Goal: Transaction & Acquisition: Purchase product/service

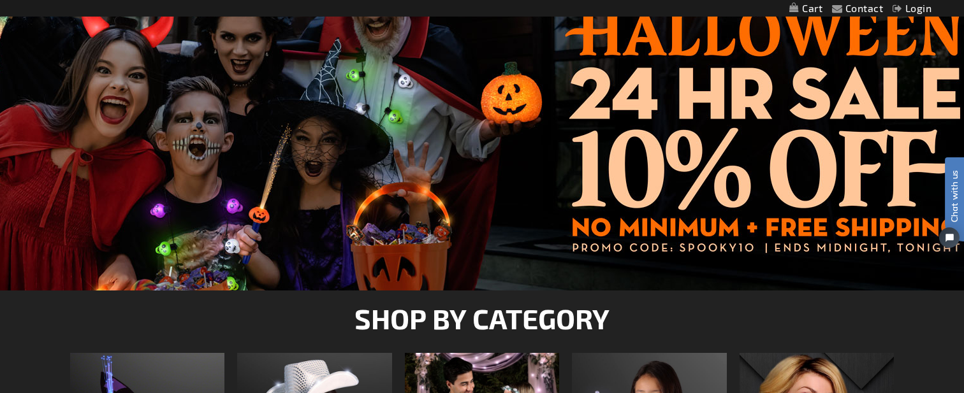
scroll to position [201, 0]
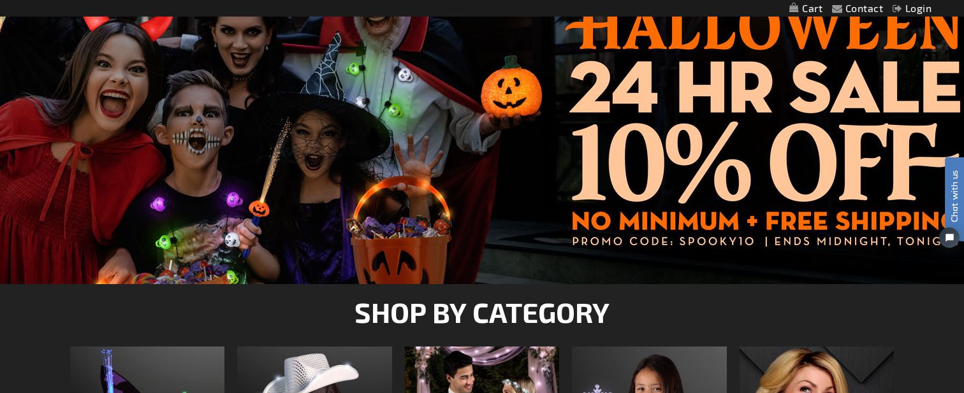
click at [691, 147] on div at bounding box center [482, 125] width 964 height 319
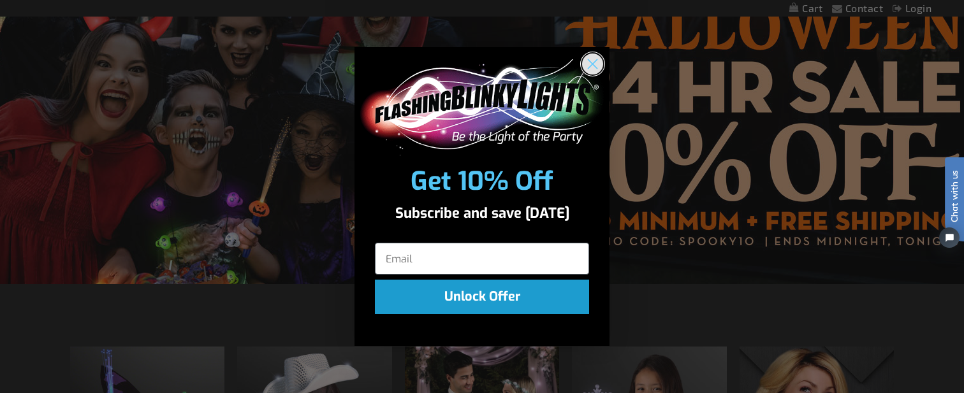
click at [588, 63] on circle "Close dialog" at bounding box center [592, 64] width 21 height 21
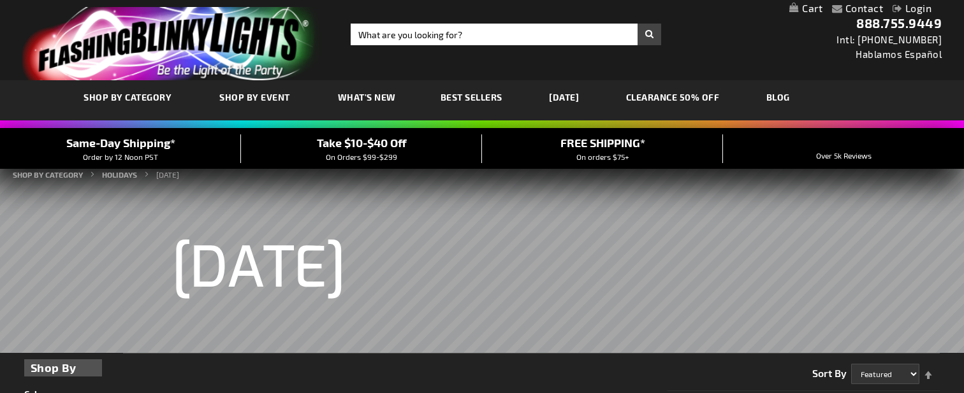
click at [702, 98] on link "CLEARANCE 50% OFF" at bounding box center [673, 97] width 113 height 43
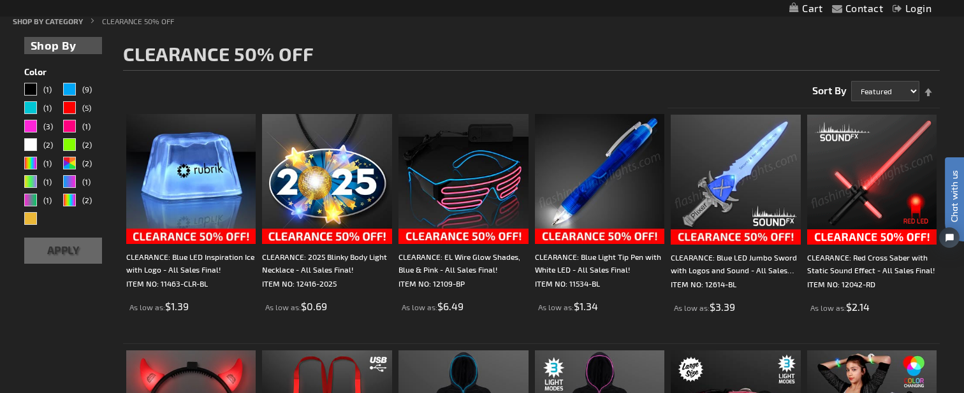
click at [884, 175] on img at bounding box center [872, 180] width 130 height 130
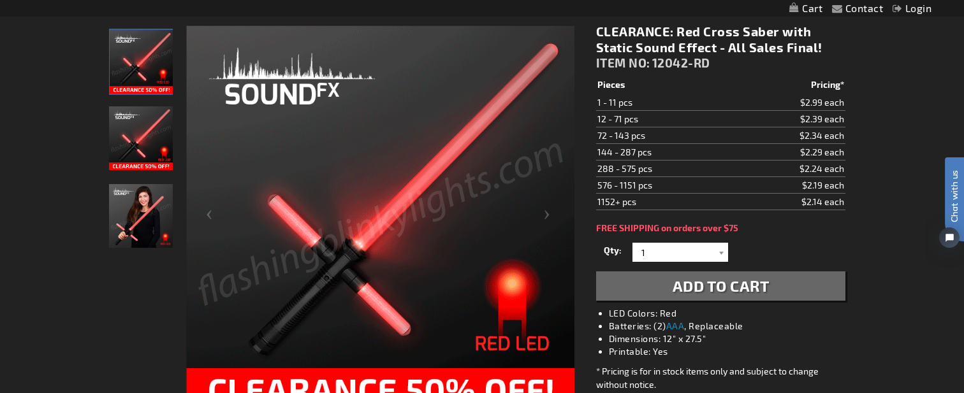
scroll to position [177, 0]
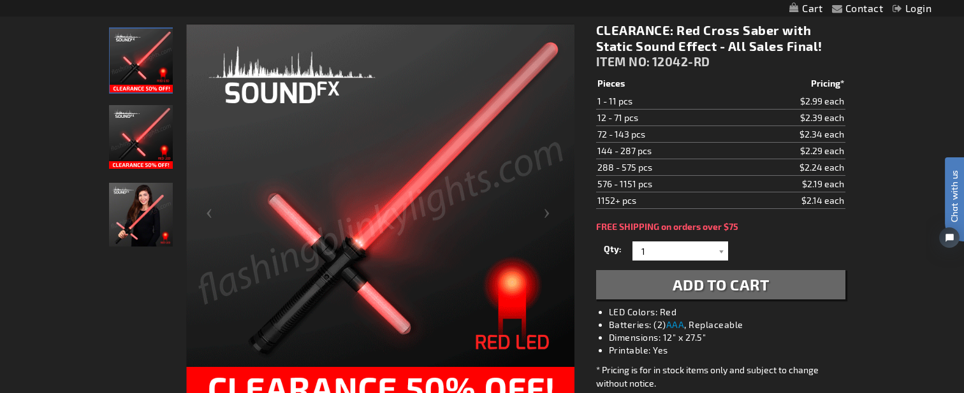
drag, startPoint x: 846, startPoint y: 135, endPoint x: 658, endPoint y: 129, distance: 188.2
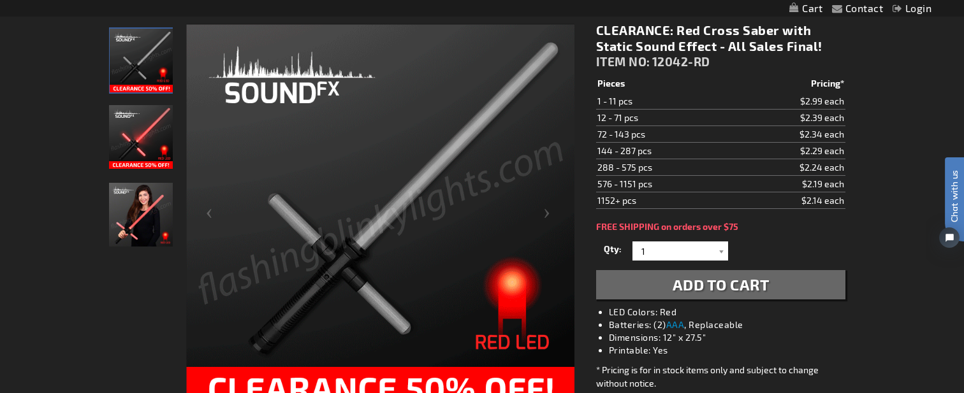
click at [659, 129] on div "CLEARANCE: Red Cross Saber with Static Sound Effect - All Sales Final! ITEM NO:…" at bounding box center [721, 249] width 268 height 472
click at [657, 129] on td "72 - 143 pcs" at bounding box center [664, 134] width 137 height 17
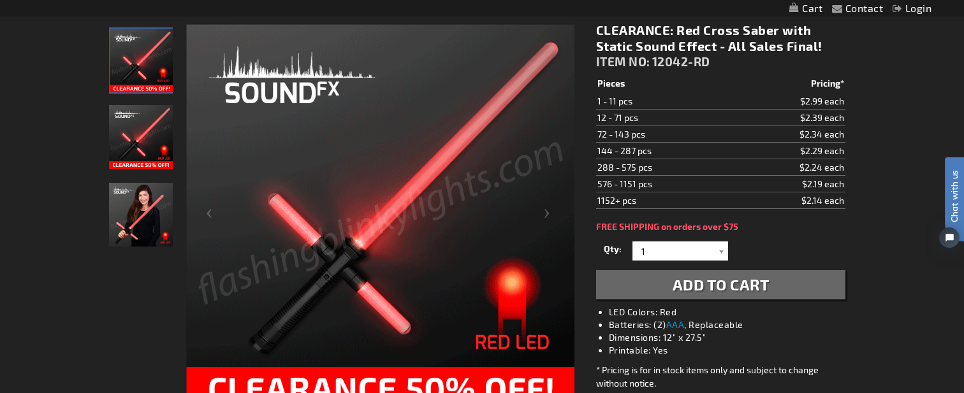
drag, startPoint x: 598, startPoint y: 135, endPoint x: 844, endPoint y: 126, distance: 246.3
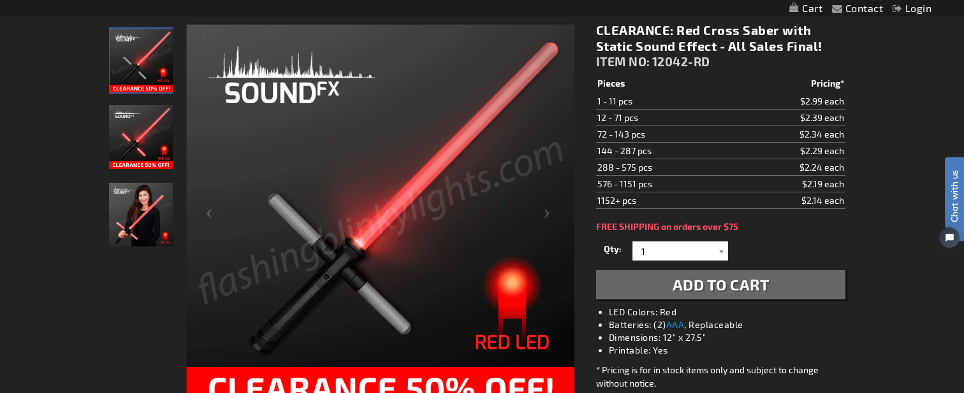
click at [844, 126] on tr "72 - 143 pcs $2.34 each" at bounding box center [720, 134] width 249 height 17
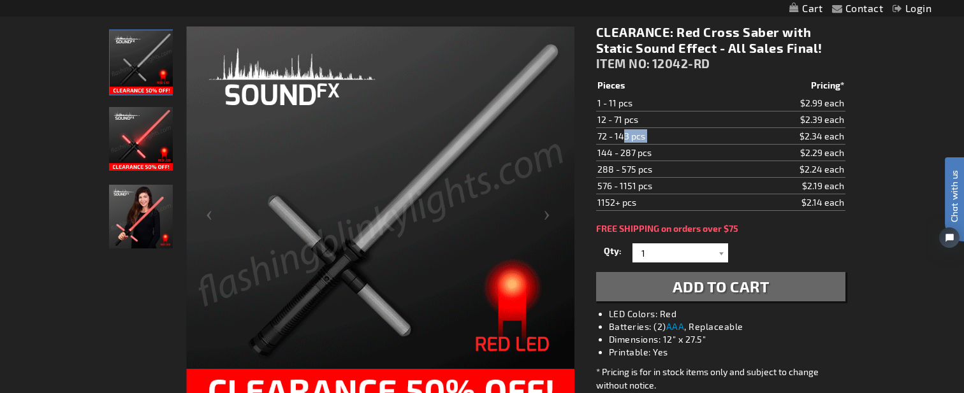
scroll to position [176, 0]
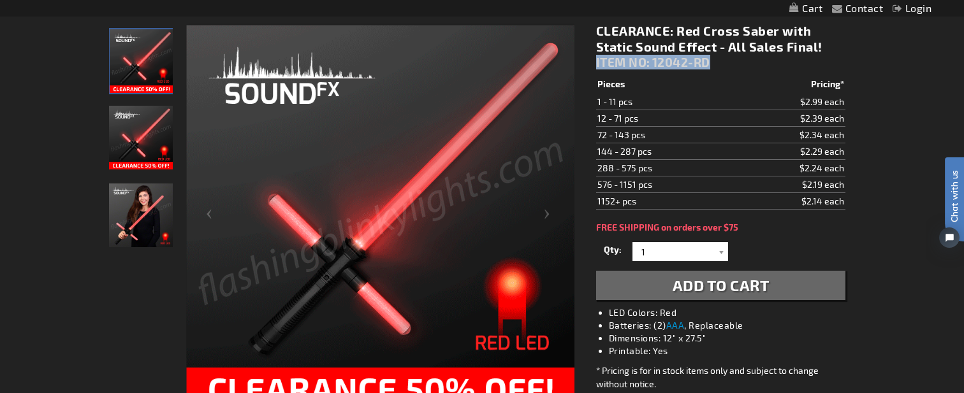
drag, startPoint x: 596, startPoint y: 64, endPoint x: 722, endPoint y: 63, distance: 126.2
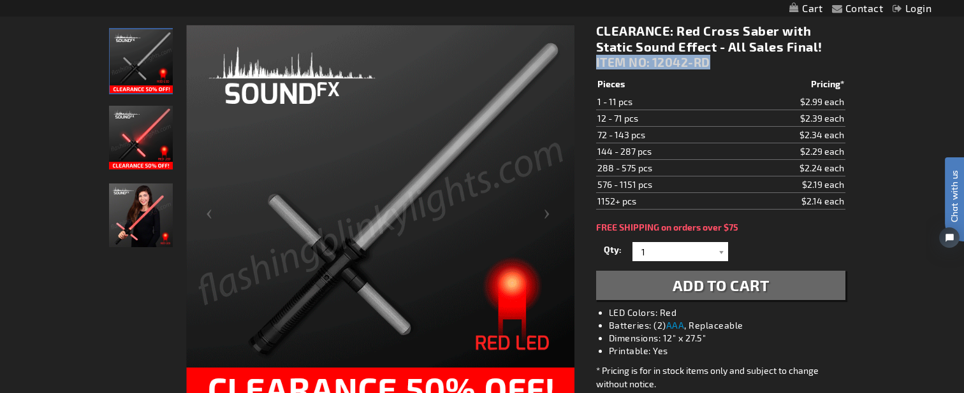
click at [722, 63] on div "CLEARANCE: Red Cross Saber with Static Sound Effect - All Sales Final! ITEM NO:…" at bounding box center [720, 49] width 249 height 53
click at [736, 64] on div "CLEARANCE: Red Cross Saber with Static Sound Effect - All Sales Final! ITEM NO:…" at bounding box center [720, 49] width 249 height 53
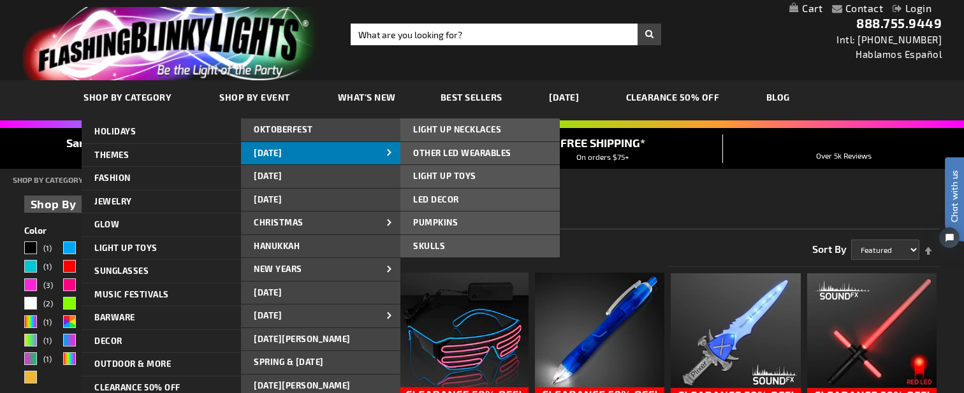
click at [282, 146] on link "[DATE]" at bounding box center [320, 153] width 159 height 23
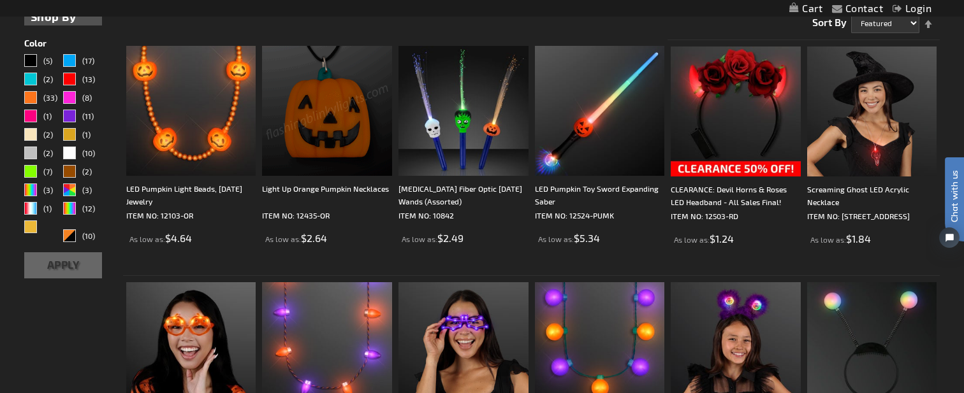
scroll to position [356, 0]
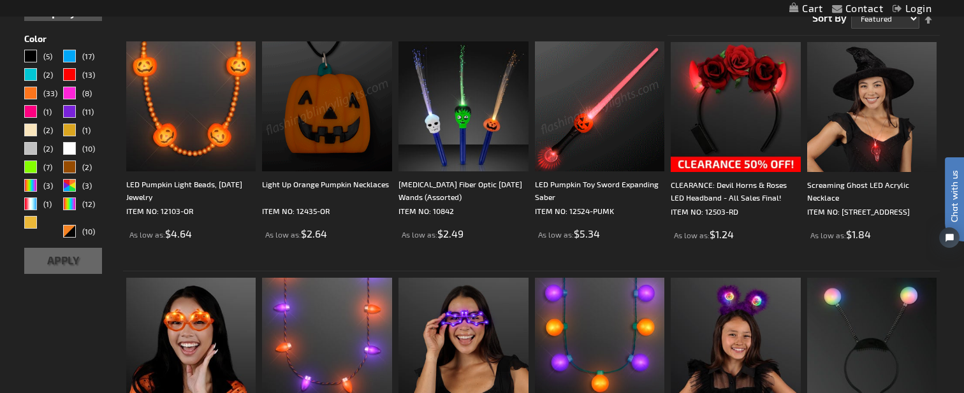
click at [590, 131] on img at bounding box center [600, 106] width 130 height 130
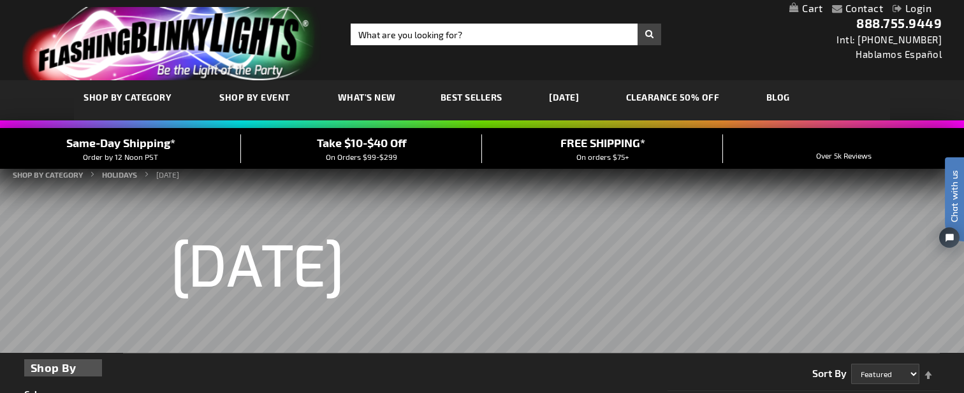
click at [708, 93] on link "CLEARANCE 50% OFF" at bounding box center [673, 97] width 113 height 43
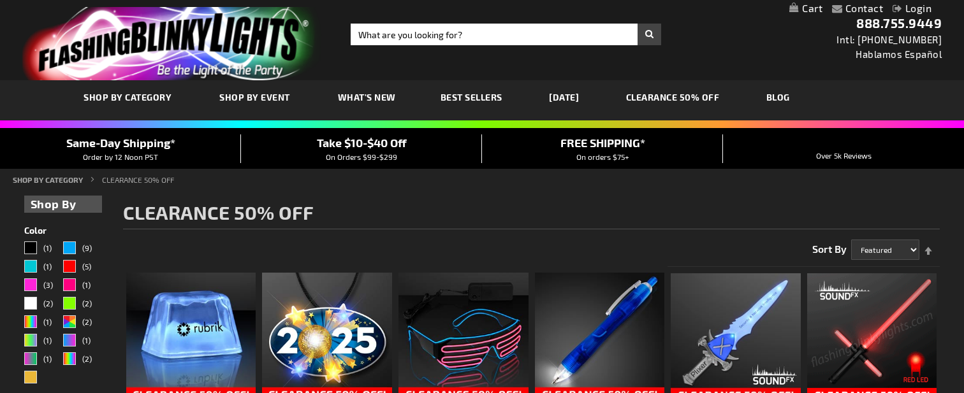
click at [881, 309] on img at bounding box center [872, 339] width 130 height 130
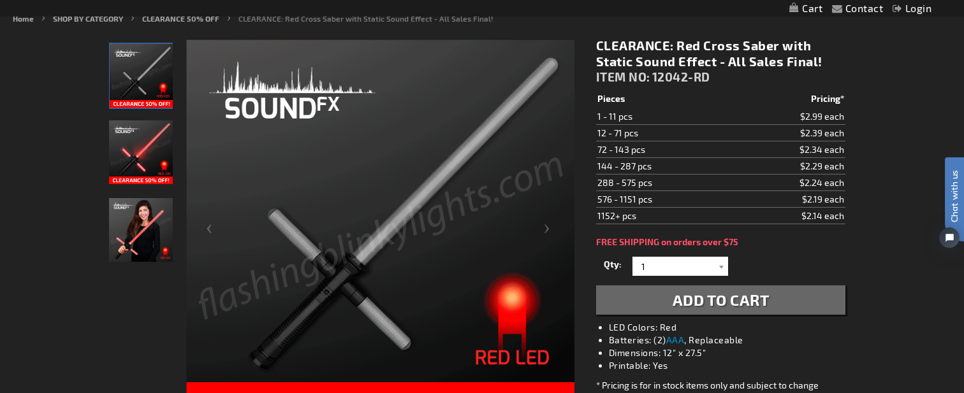
scroll to position [186, 0]
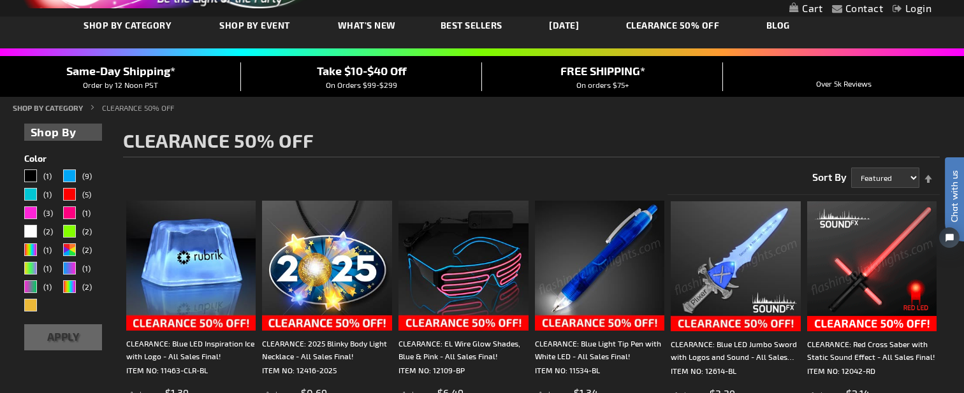
scroll to position [73, 0]
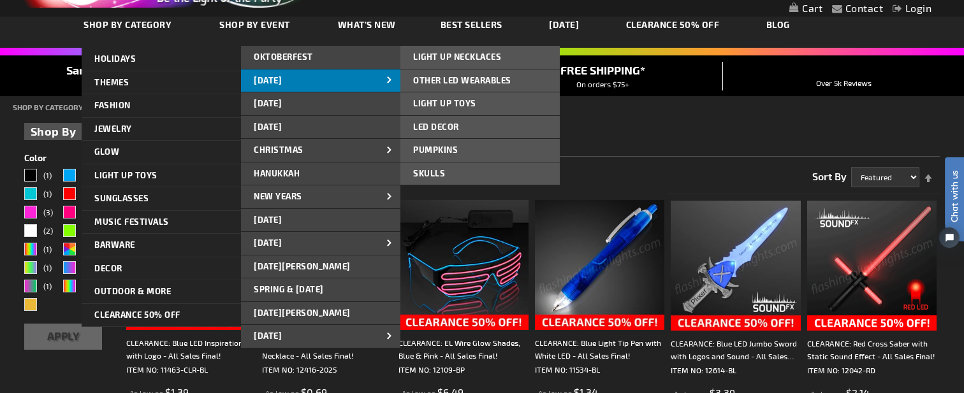
click at [282, 79] on span "[DATE]" at bounding box center [268, 80] width 28 height 10
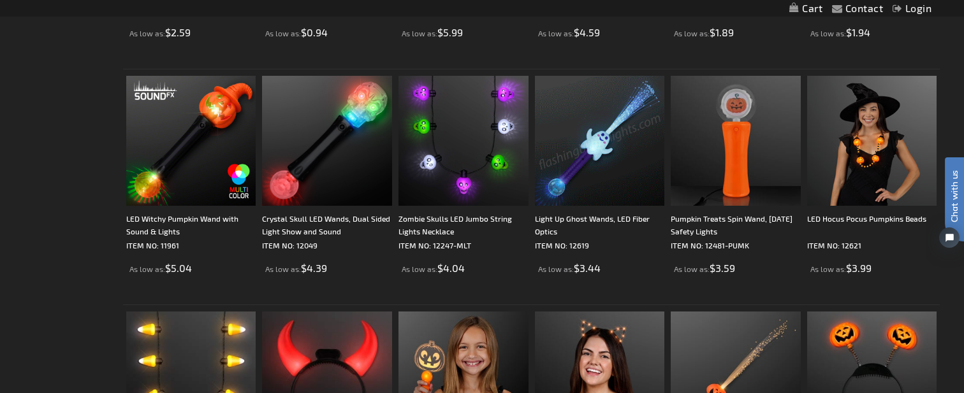
scroll to position [1034, 0]
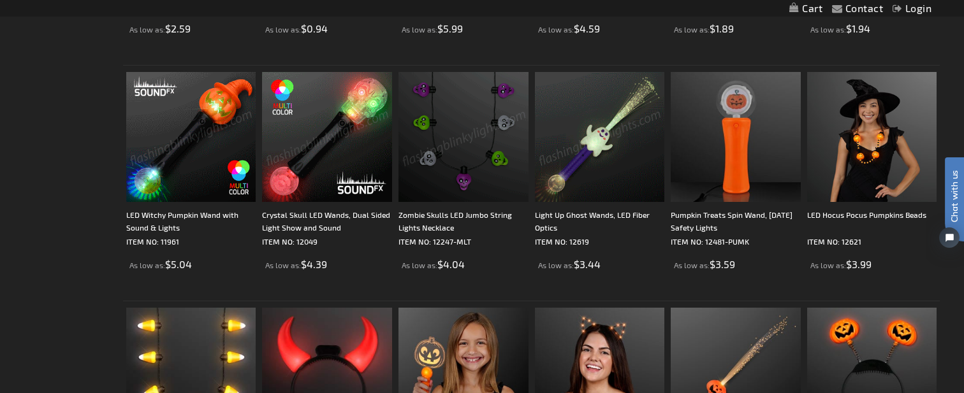
click at [185, 125] on img at bounding box center [191, 137] width 130 height 130
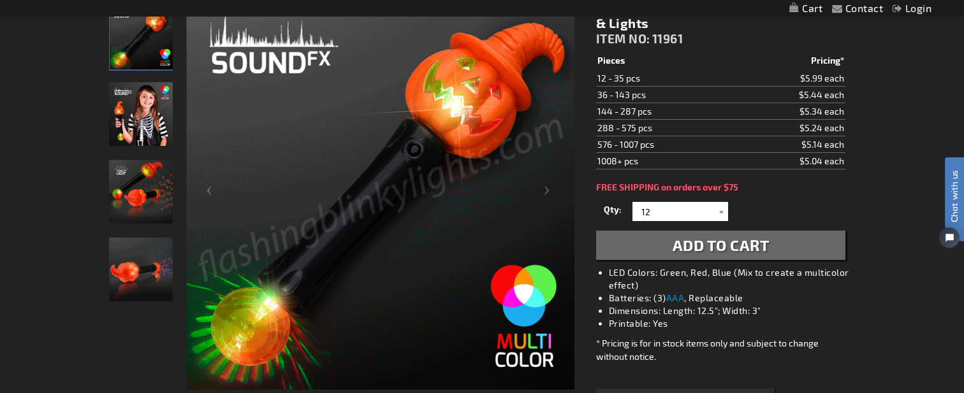
scroll to position [190, 0]
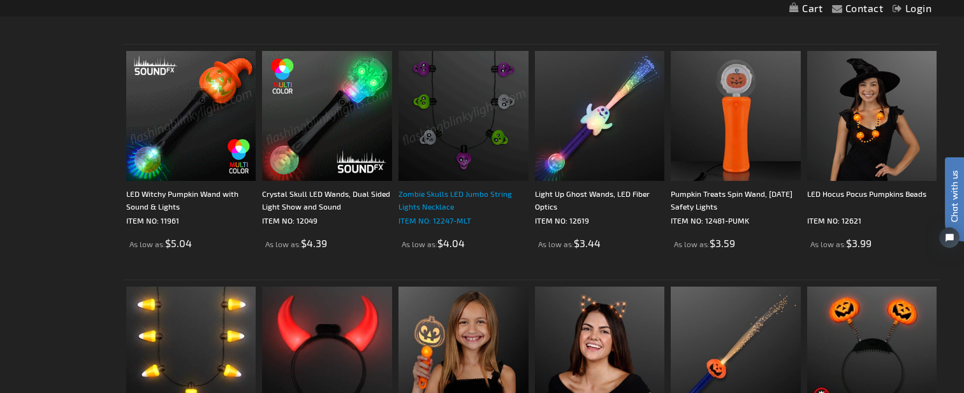
scroll to position [1056, 0]
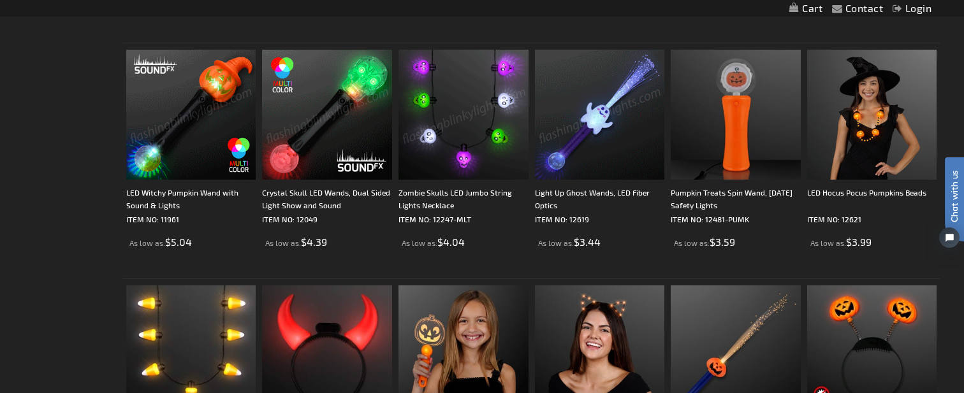
click at [595, 121] on img at bounding box center [600, 115] width 130 height 130
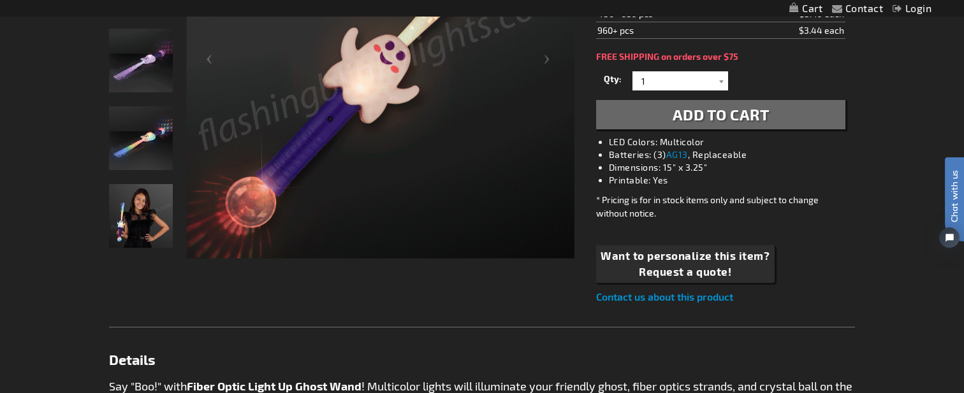
click at [134, 223] on img "Model displaying Light Up Ghost Wands, LED Fiber Optics" at bounding box center [141, 216] width 64 height 64
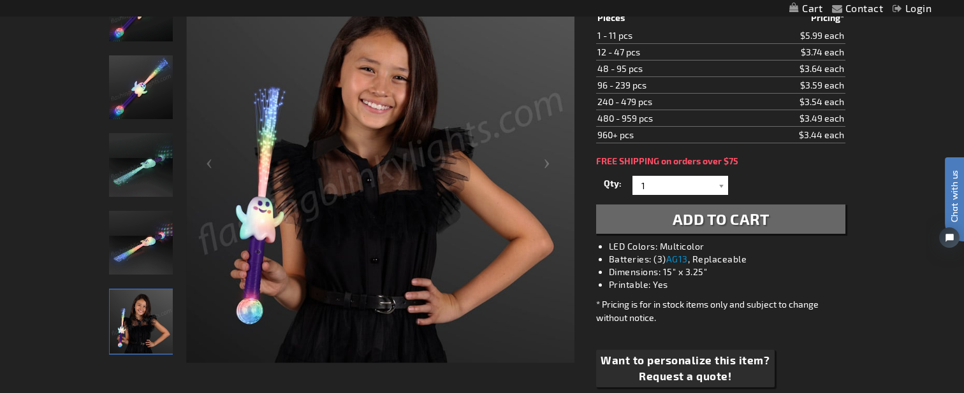
scroll to position [234, 0]
